Goal: Transaction & Acquisition: Purchase product/service

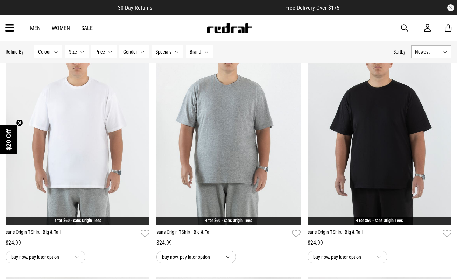
scroll to position [84, 0]
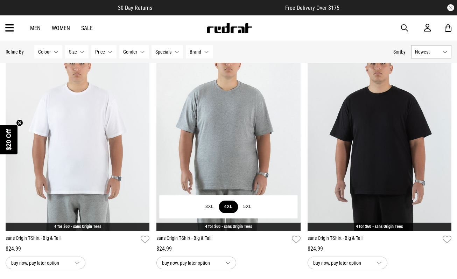
click at [232, 207] on button "4XL" at bounding box center [228, 207] width 19 height 13
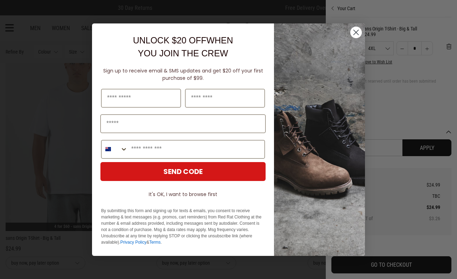
click at [358, 35] on circle "Close dialog" at bounding box center [356, 32] width 12 height 12
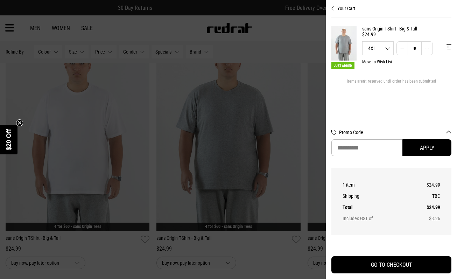
click at [269, 124] on div at bounding box center [228, 139] width 457 height 279
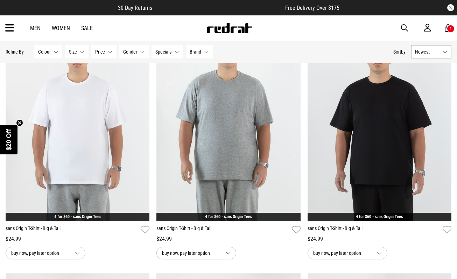
scroll to position [84, 0]
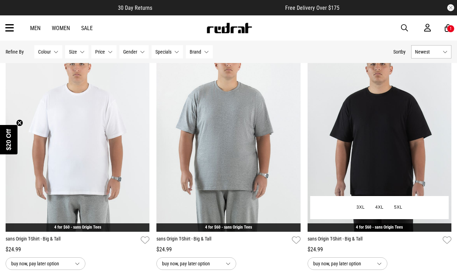
click at [372, 142] on img at bounding box center [380, 131] width 144 height 202
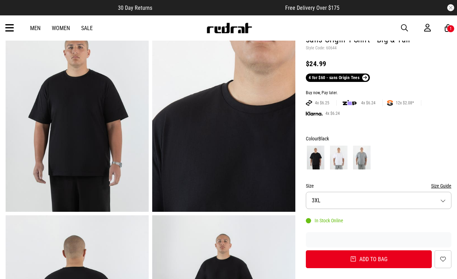
scroll to position [49, 0]
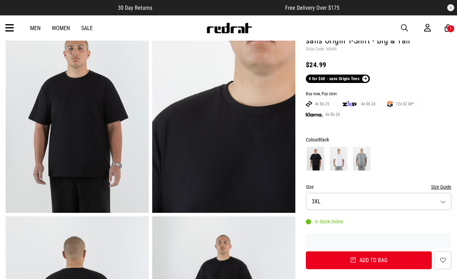
click at [444, 204] on button "Size 3XL" at bounding box center [379, 201] width 146 height 17
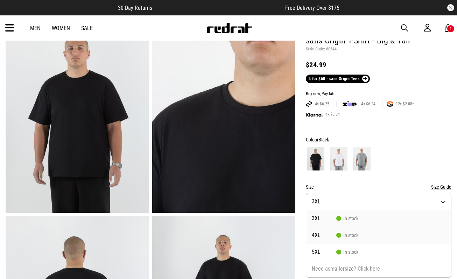
click at [312, 236] on span "4XL" at bounding box center [324, 235] width 25 height 6
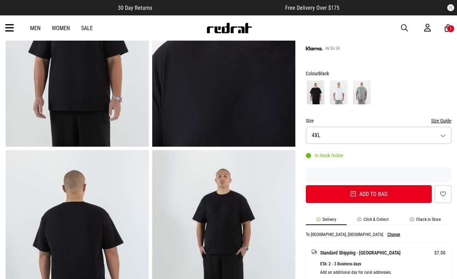
scroll to position [132, 0]
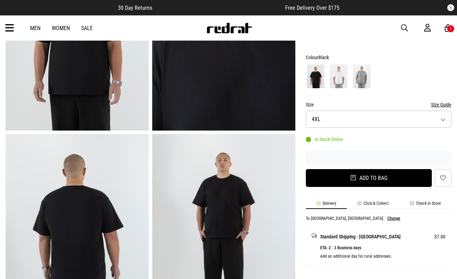
click at [371, 180] on button "Add to bag" at bounding box center [369, 178] width 126 height 18
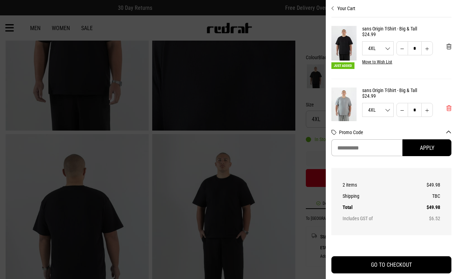
click at [448, 110] on span "'Remove from cart" at bounding box center [449, 108] width 5 height 7
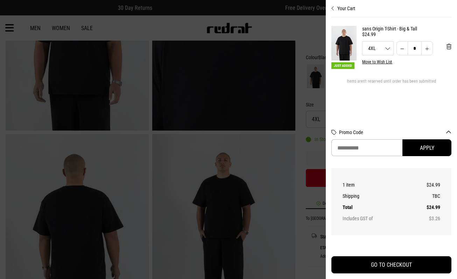
click at [429, 49] on button "Increase quantity" at bounding box center [428, 48] width 12 height 14
type input "*"
click at [284, 143] on div at bounding box center [228, 139] width 457 height 279
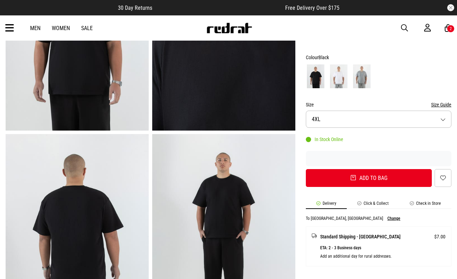
scroll to position [139, 0]
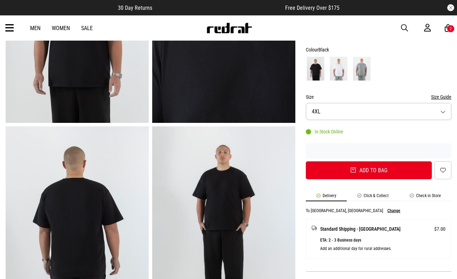
click at [445, 112] on button "Size 4XL" at bounding box center [379, 111] width 146 height 17
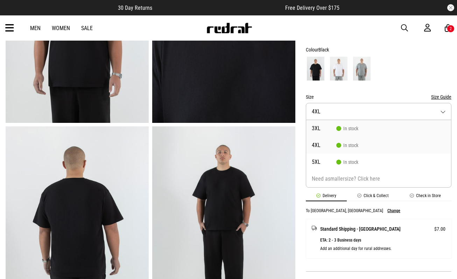
click at [328, 132] on li "3XL In stock" at bounding box center [378, 128] width 145 height 17
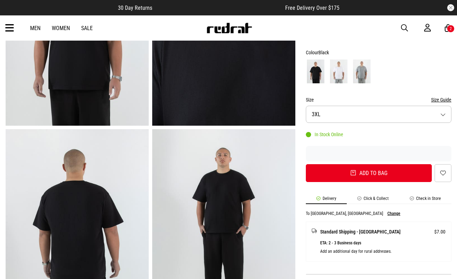
scroll to position [135, 0]
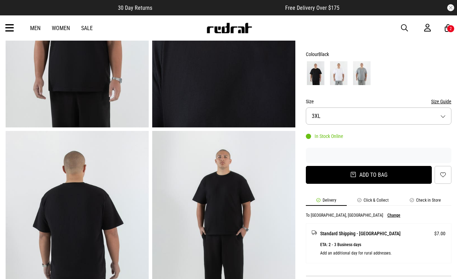
click at [367, 176] on button "Add to bag" at bounding box center [369, 175] width 126 height 18
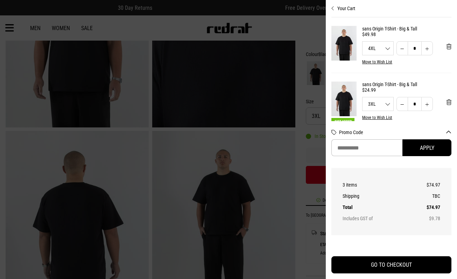
click at [430, 105] on button "Increase quantity" at bounding box center [428, 104] width 12 height 14
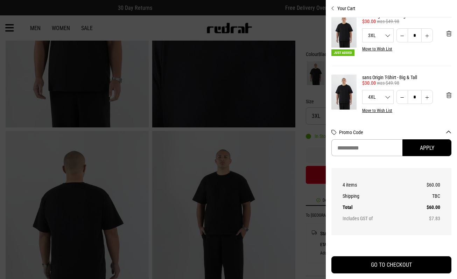
scroll to position [13, 0]
click at [427, 36] on button "Increase quantity" at bounding box center [428, 35] width 12 height 14
click at [428, 37] on button "Increase quantity" at bounding box center [428, 35] width 12 height 14
click at [428, 35] on button "Increase quantity" at bounding box center [428, 35] width 12 height 14
type input "*"
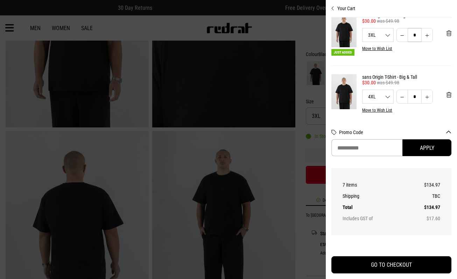
click at [415, 39] on input "*" at bounding box center [415, 35] width 14 height 14
click at [429, 36] on button "Increase quantity" at bounding box center [428, 35] width 12 height 14
click at [405, 40] on button "Decrease quantity" at bounding box center [403, 35] width 12 height 14
click at [403, 37] on button "Decrease quantity" at bounding box center [403, 35] width 12 height 14
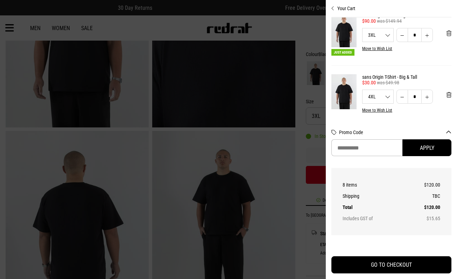
type input "*"
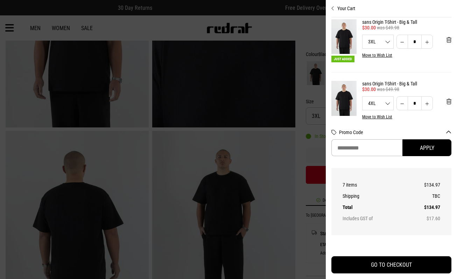
click at [237, 62] on div at bounding box center [228, 139] width 457 height 279
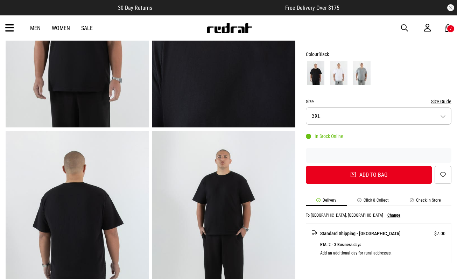
click at [367, 75] on img at bounding box center [362, 73] width 18 height 24
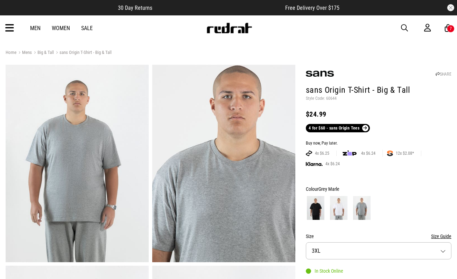
click at [60, 29] on link "Women" at bounding box center [61, 28] width 18 height 7
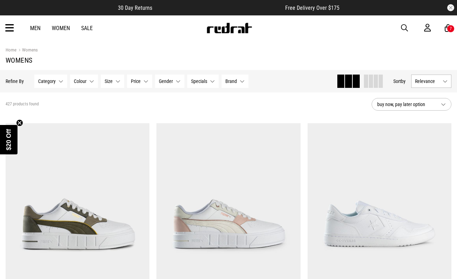
click at [61, 83] on button "Category None selected" at bounding box center [50, 81] width 33 height 13
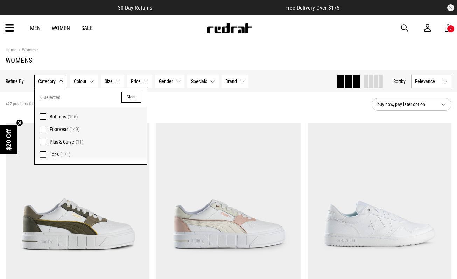
click at [43, 154] on span at bounding box center [43, 154] width 6 height 6
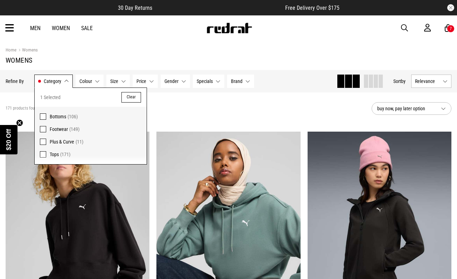
click at [180, 123] on section "171 products found Active Filters Tops Clear buy now, pay later option" at bounding box center [228, 108] width 457 height 32
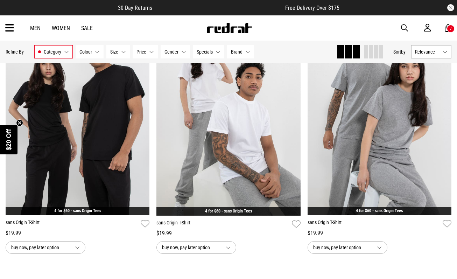
scroll to position [1897, 0]
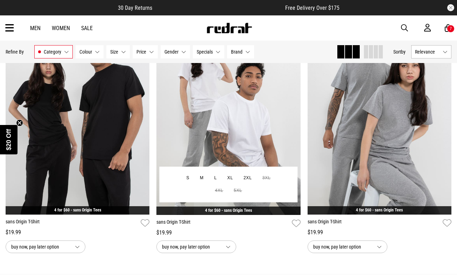
click at [257, 232] on div "$19.99" at bounding box center [229, 233] width 144 height 8
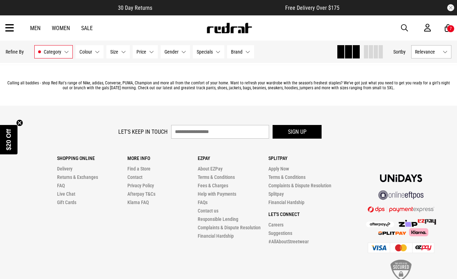
scroll to position [2172, 0]
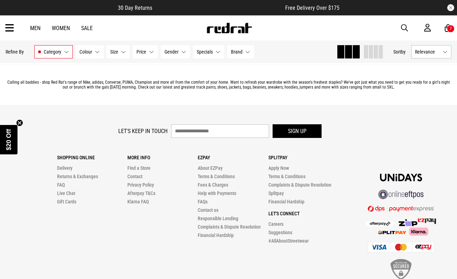
click at [97, 54] on button "Colour None selected" at bounding box center [90, 51] width 28 height 13
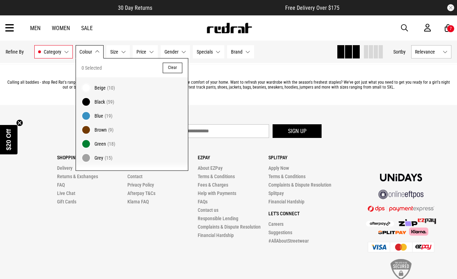
click at [102, 118] on span "Blue" at bounding box center [99, 116] width 9 height 6
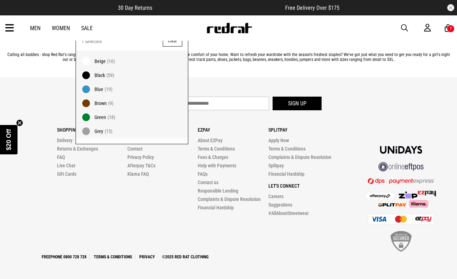
scroll to position [1915, 0]
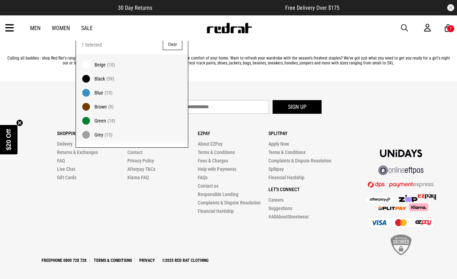
click at [207, 84] on footer "Let's keep in touch Sign up Shopping Online Delivery Returns & Exchanges FAQ Li…" at bounding box center [228, 182] width 457 height 202
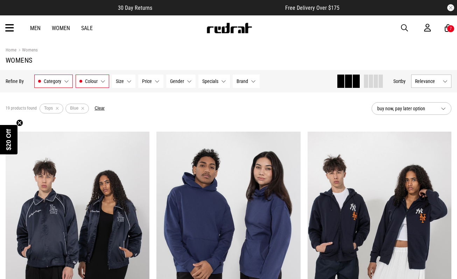
scroll to position [1, 0]
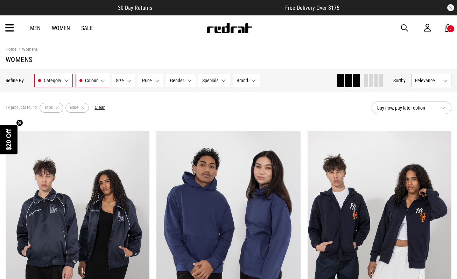
click at [67, 79] on button "Category Tops" at bounding box center [53, 80] width 39 height 13
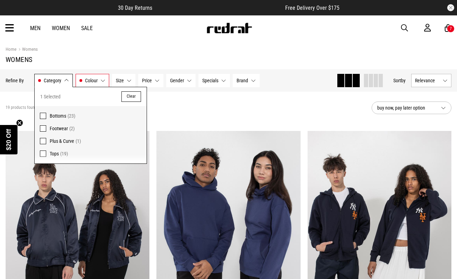
click at [175, 102] on div "19 products found Active Filters Tops Blue Clear" at bounding box center [186, 107] width 361 height 21
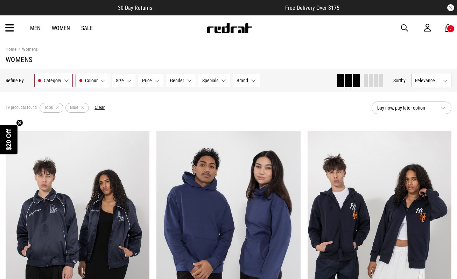
click at [225, 81] on button "Specials None selected" at bounding box center [215, 80] width 32 height 13
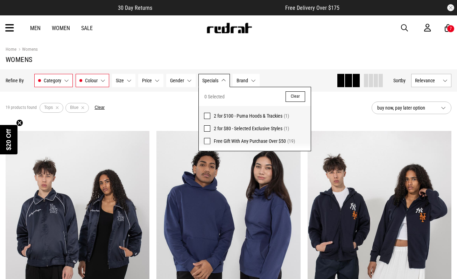
click at [188, 82] on button "Gender None selected" at bounding box center [180, 80] width 29 height 13
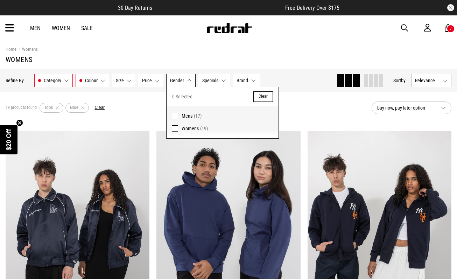
click at [158, 82] on button "Price None selected" at bounding box center [150, 80] width 25 height 13
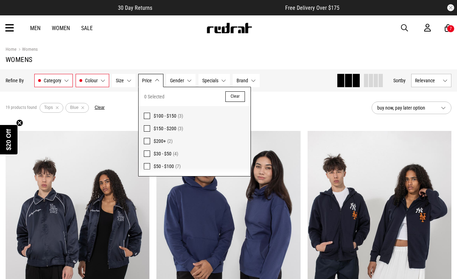
click at [131, 82] on button "Size None selected" at bounding box center [123, 80] width 23 height 13
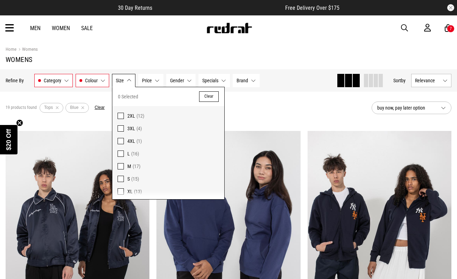
click at [254, 82] on button "Brand None selected" at bounding box center [246, 80] width 27 height 13
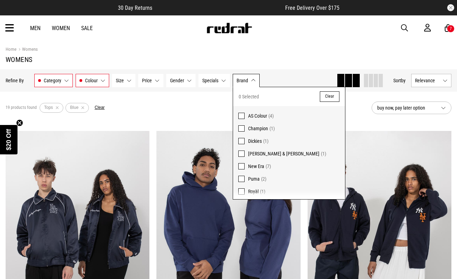
click at [242, 115] on span at bounding box center [241, 116] width 6 height 6
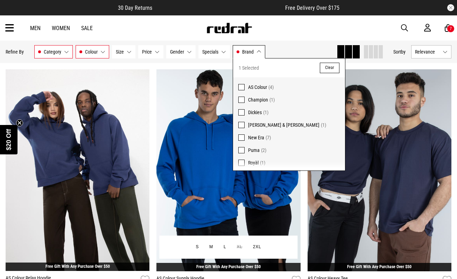
scroll to position [64, 0]
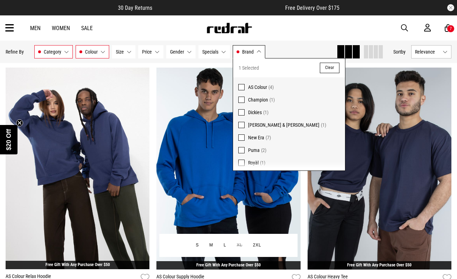
click at [167, 106] on img at bounding box center [229, 169] width 144 height 202
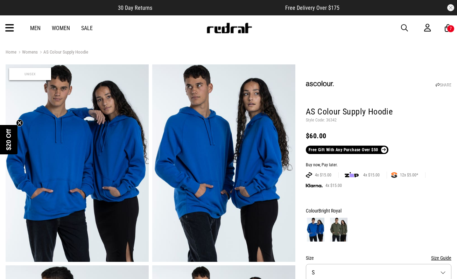
click at [62, 26] on link "Women" at bounding box center [61, 28] width 18 height 7
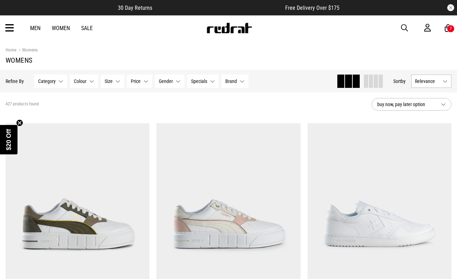
click at [61, 82] on button "Category None selected" at bounding box center [50, 81] width 33 height 13
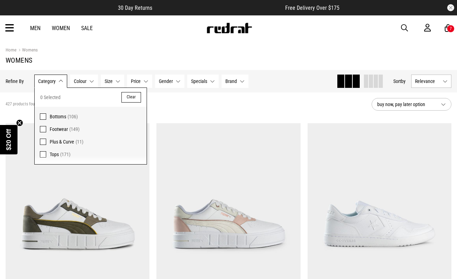
click at [59, 154] on span "Tops (171)" at bounding box center [96, 154] width 92 height 8
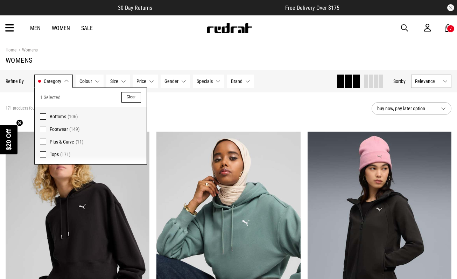
click at [99, 82] on button "Colour None selected" at bounding box center [90, 81] width 28 height 13
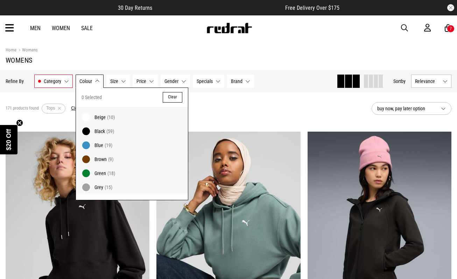
click at [87, 146] on span at bounding box center [86, 145] width 10 height 10
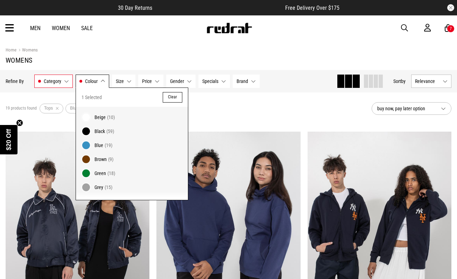
click at [96, 145] on span "Blue" at bounding box center [99, 146] width 9 height 6
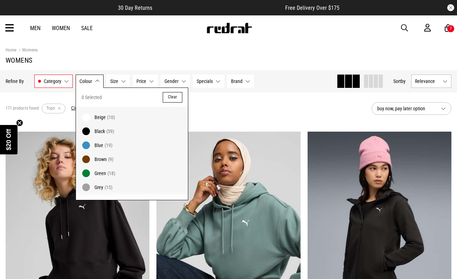
click at [88, 145] on span at bounding box center [86, 145] width 10 height 10
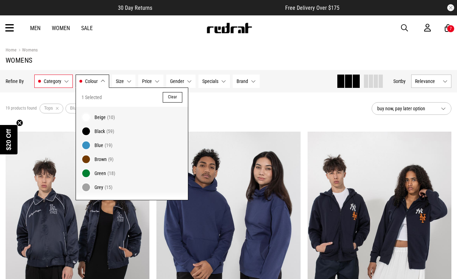
click at [190, 82] on button "Gender None selected" at bounding box center [180, 81] width 29 height 13
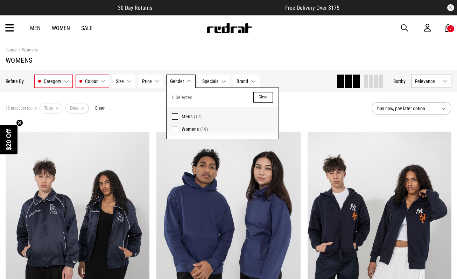
click at [176, 126] on label "Womens (19)" at bounding box center [223, 131] width 112 height 16
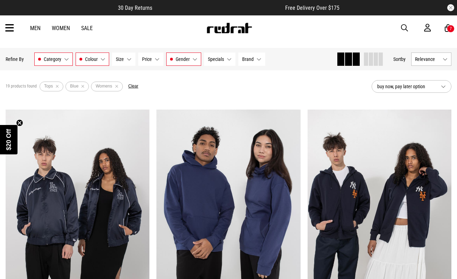
scroll to position [23, 0]
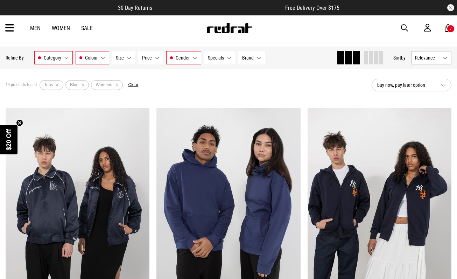
click at [259, 59] on button "Brand None selected" at bounding box center [251, 57] width 27 height 13
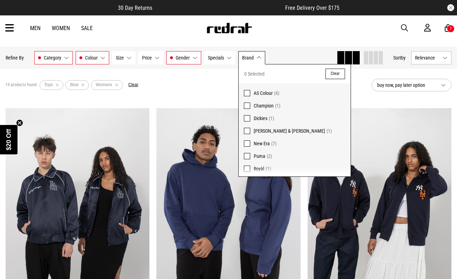
click at [249, 93] on span at bounding box center [247, 93] width 6 height 6
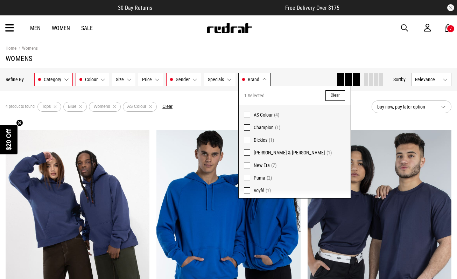
scroll to position [1, 0]
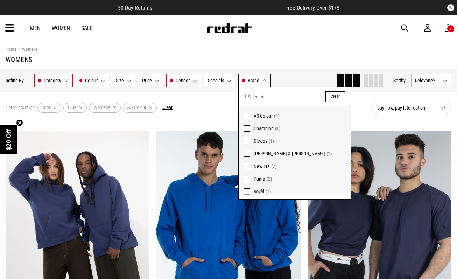
click at [412, 216] on img at bounding box center [380, 232] width 144 height 202
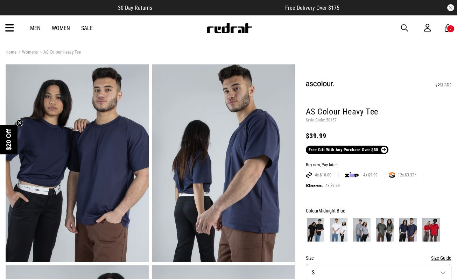
click at [429, 232] on img at bounding box center [432, 230] width 18 height 24
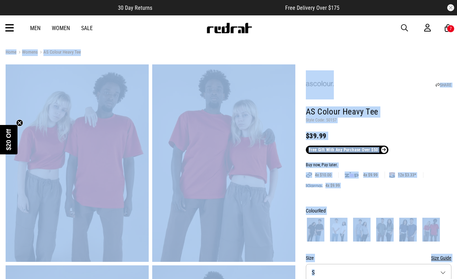
drag, startPoint x: 419, startPoint y: 114, endPoint x: 485, endPoint y: -56, distance: 182.5
click at [425, 102] on header "SHARE AS Colour Heavy Tee Style Code: 50157 $39.99 Free Gift With Any Purchase …" at bounding box center [379, 110] width 146 height 88
